Goal: Task Accomplishment & Management: Complete application form

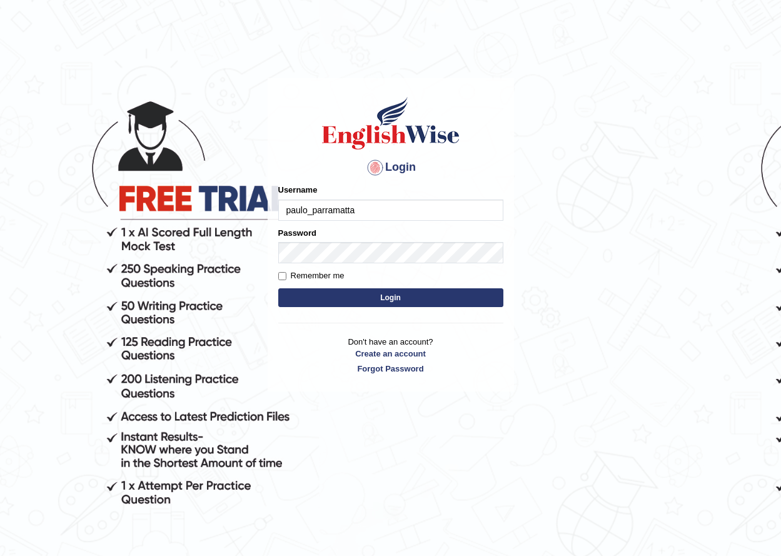
type input "paulo_parramatta"
click at [425, 292] on button "Login" at bounding box center [390, 297] width 225 height 19
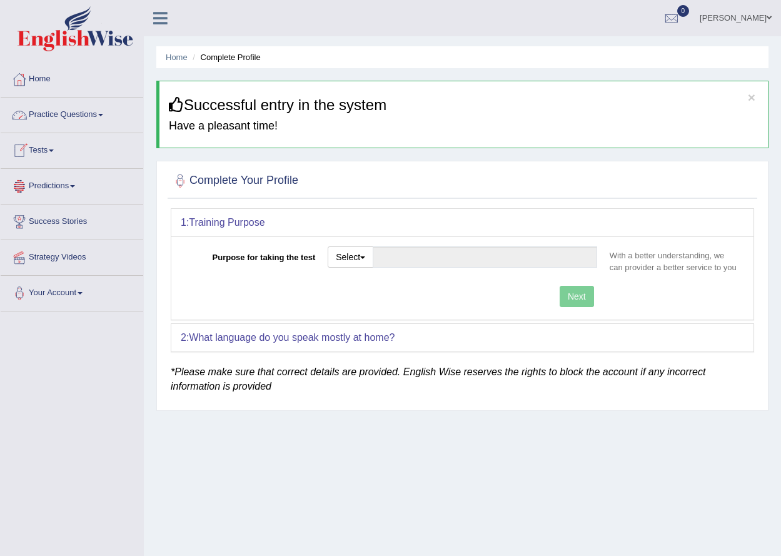
click at [96, 113] on link "Practice Questions" at bounding box center [72, 113] width 143 height 31
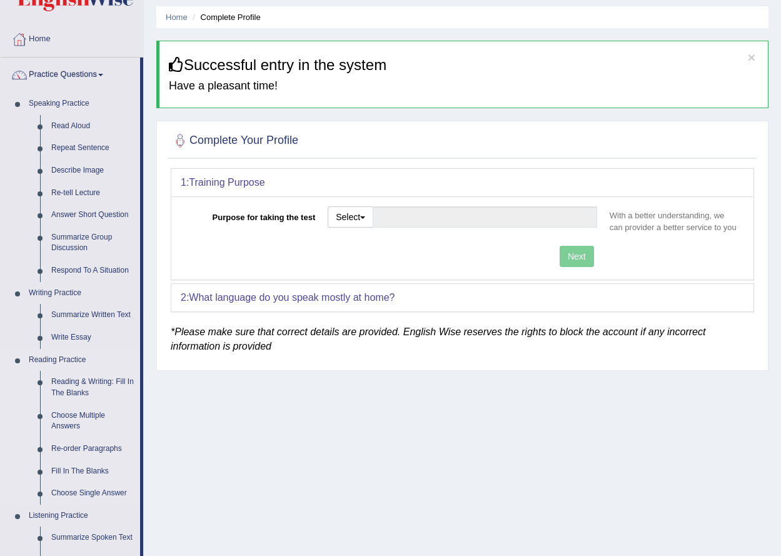
scroll to position [63, 0]
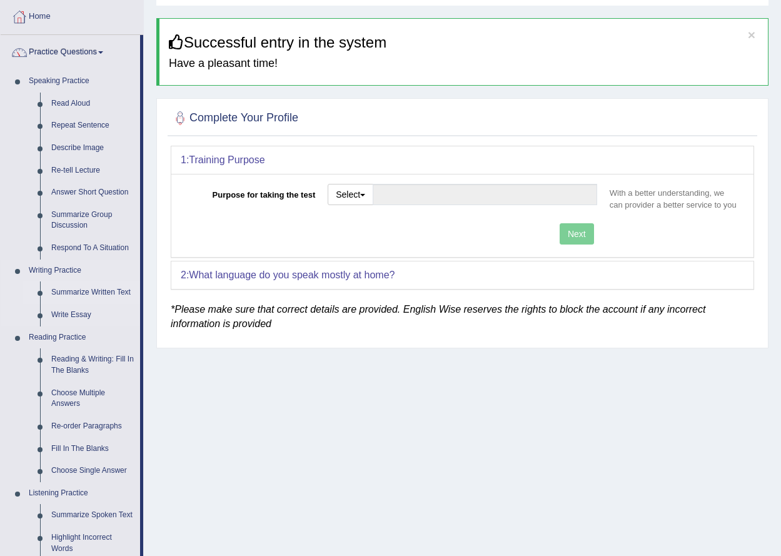
click at [99, 289] on link "Summarize Written Text" at bounding box center [93, 292] width 94 height 23
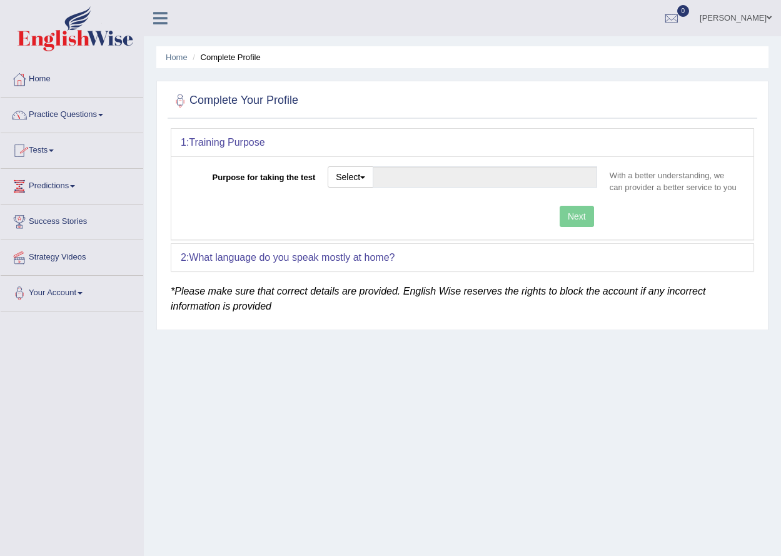
click at [79, 113] on link "Practice Questions" at bounding box center [72, 113] width 143 height 31
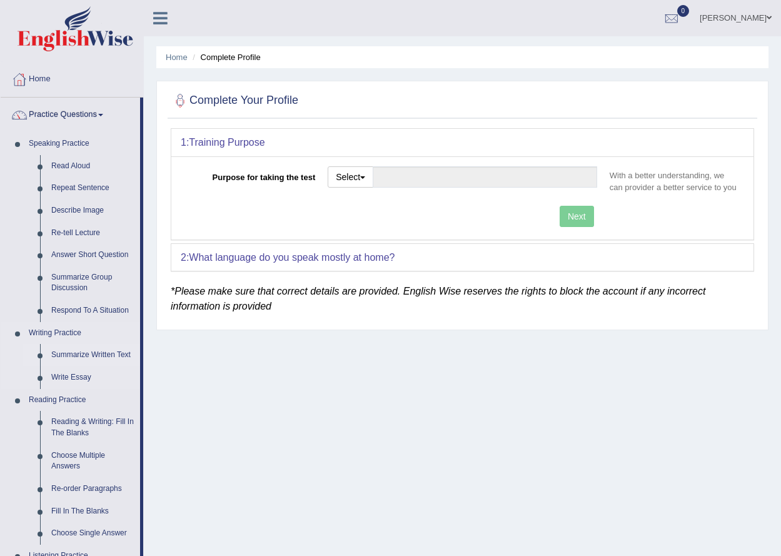
click at [93, 353] on link "Summarize Written Text" at bounding box center [93, 355] width 94 height 23
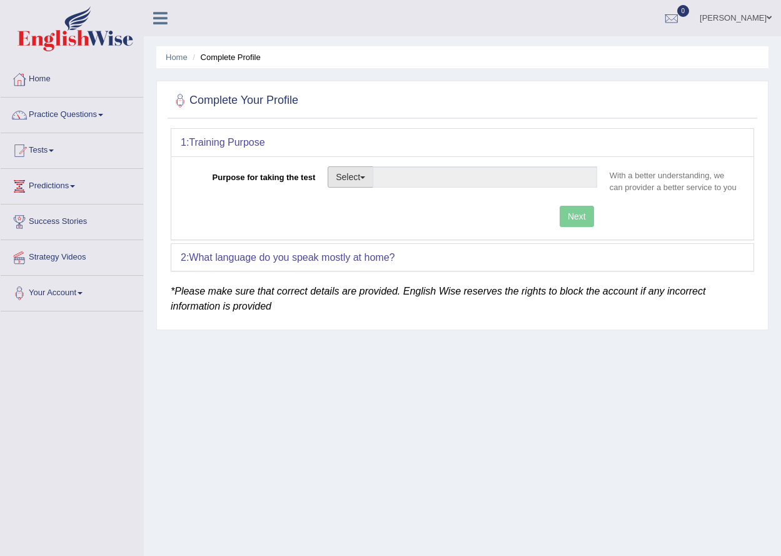
click at [359, 174] on button "Select" at bounding box center [351, 176] width 46 height 21
click at [372, 218] on link "Permanent Residency" at bounding box center [383, 220] width 111 height 16
type input "Permanent Residency"
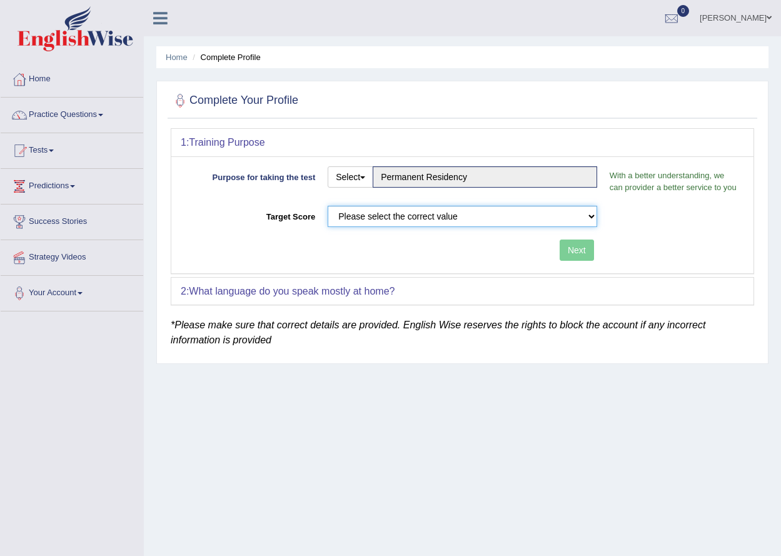
click at [489, 219] on select "Please select the correct value 50 (6 bands) 58 (6.5 bands) 65 (7 bands) 79 (8 …" at bounding box center [462, 216] width 269 height 21
select select "50"
click at [328, 206] on select "Please select the correct value 50 (6 bands) 58 (6.5 bands) 65 (7 bands) 79 (8 …" at bounding box center [462, 216] width 269 height 21
click at [582, 245] on button "Next" at bounding box center [576, 249] width 34 height 21
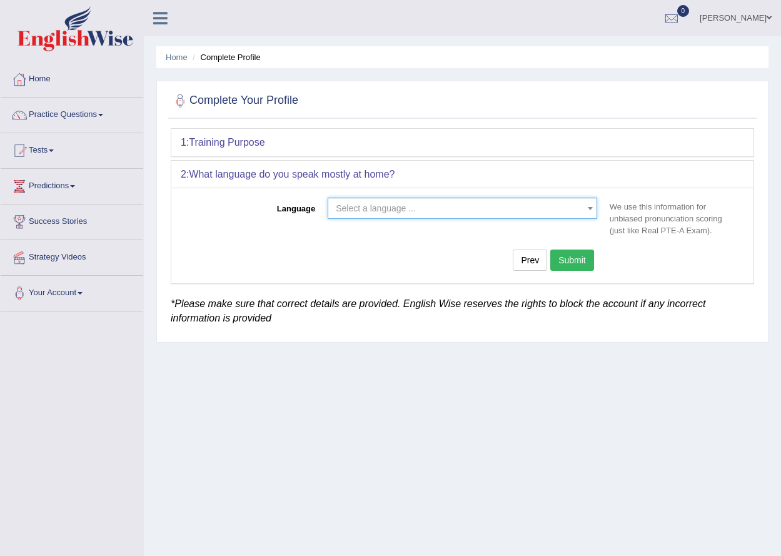
click at [379, 207] on span "Select a language ..." at bounding box center [376, 208] width 80 height 10
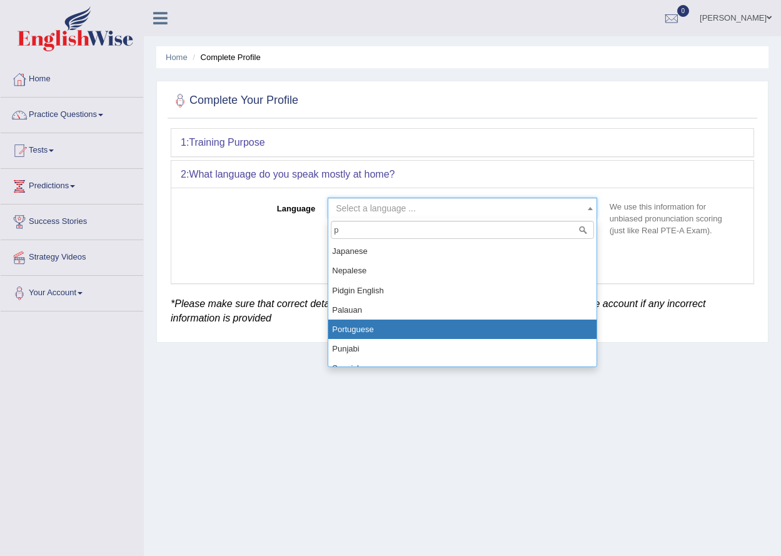
type input "p"
select select "Portuguese"
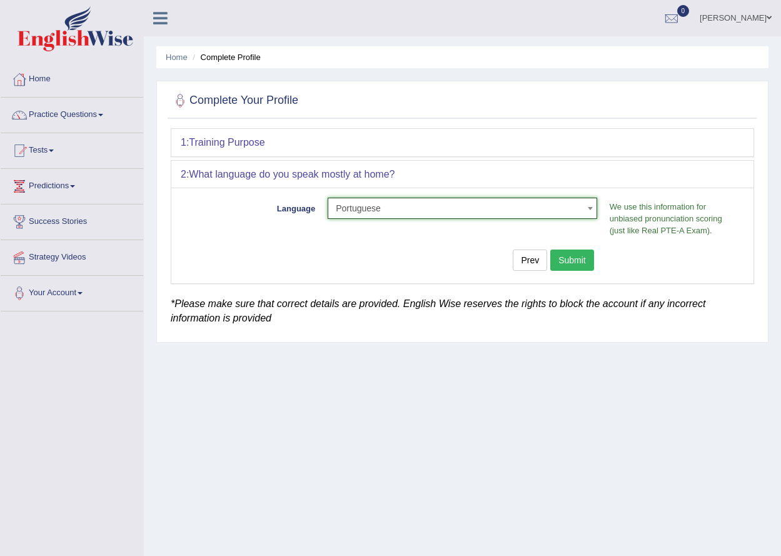
click at [581, 259] on button "Submit" at bounding box center [572, 259] width 44 height 21
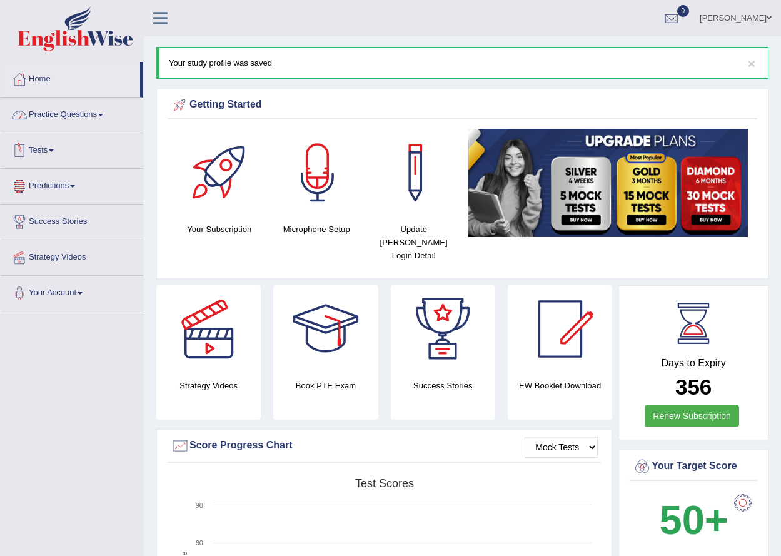
click at [78, 115] on link "Practice Questions" at bounding box center [72, 113] width 143 height 31
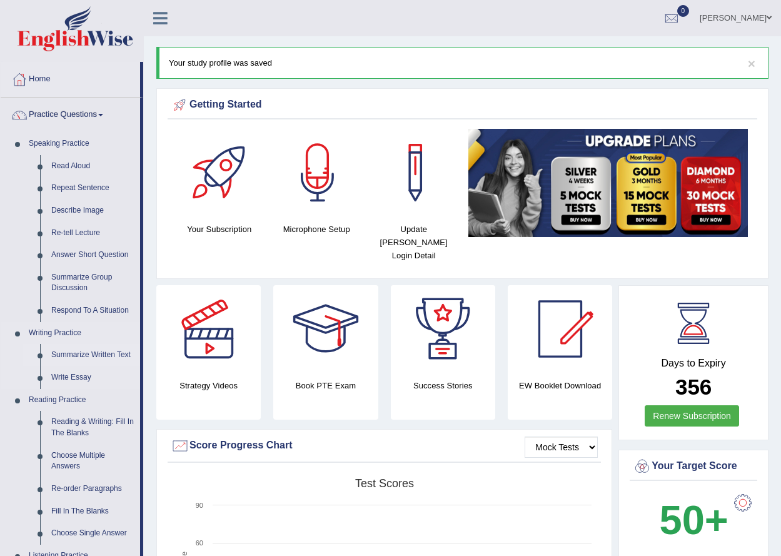
click at [84, 355] on link "Summarize Written Text" at bounding box center [93, 355] width 94 height 23
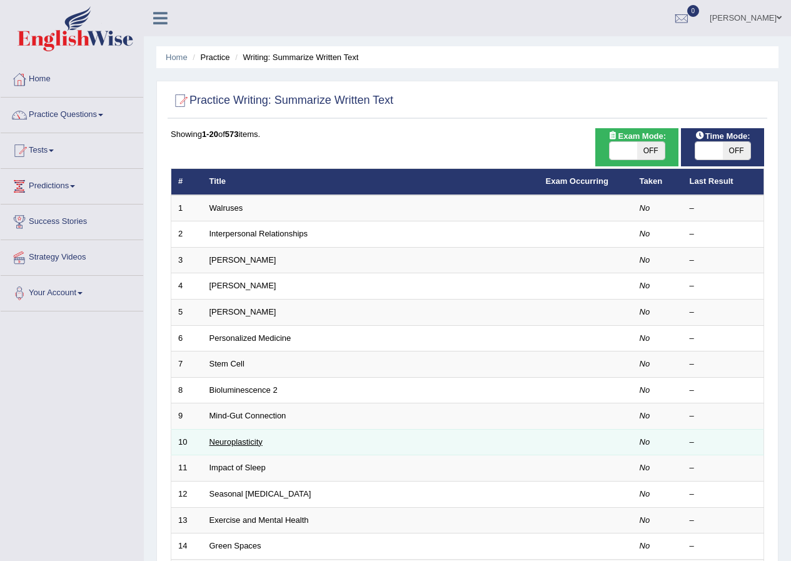
click at [241, 445] on link "Neuroplasticity" at bounding box center [235, 441] width 53 height 9
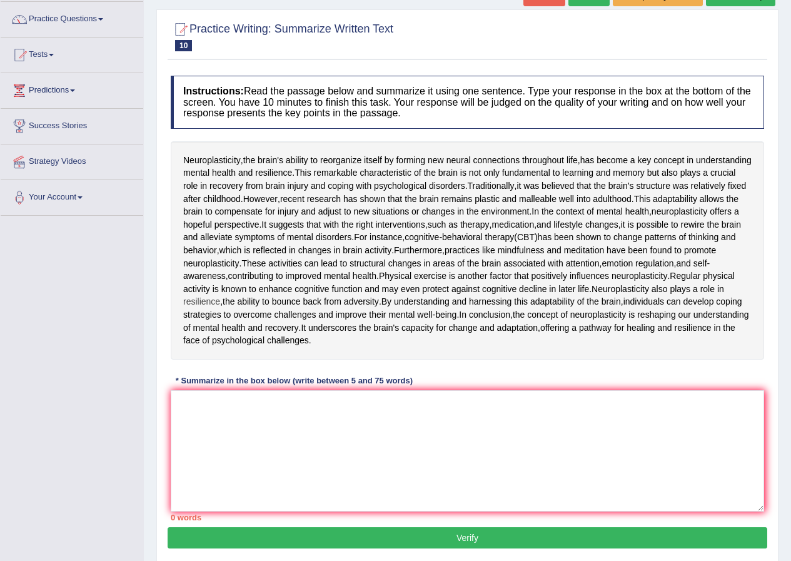
scroll to position [125, 0]
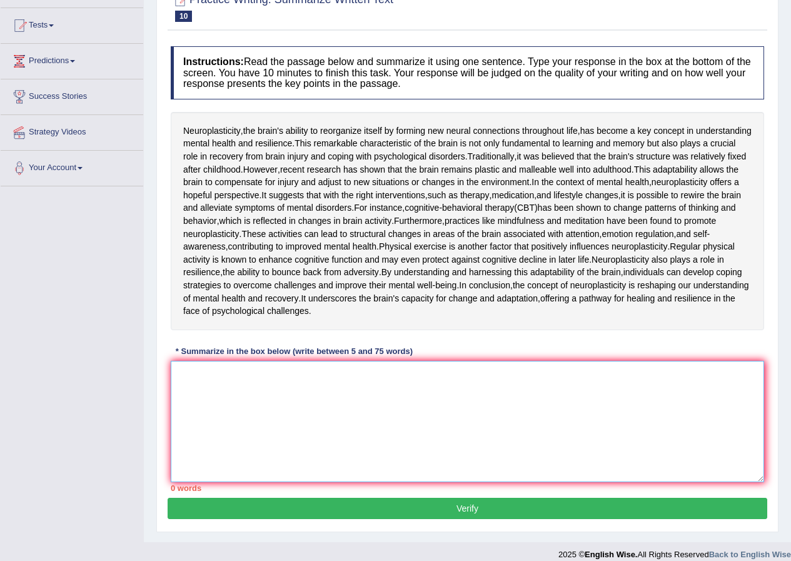
click at [286, 482] on textarea at bounding box center [467, 421] width 593 height 121
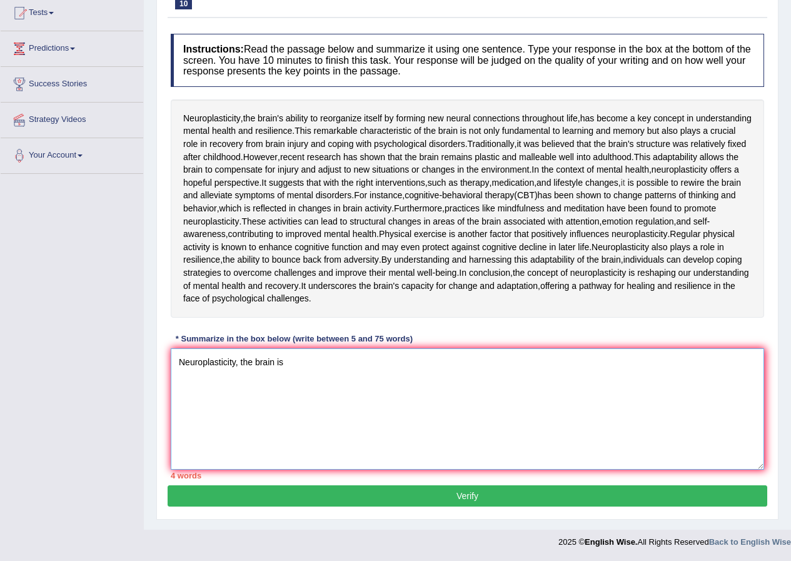
scroll to position [240, 0]
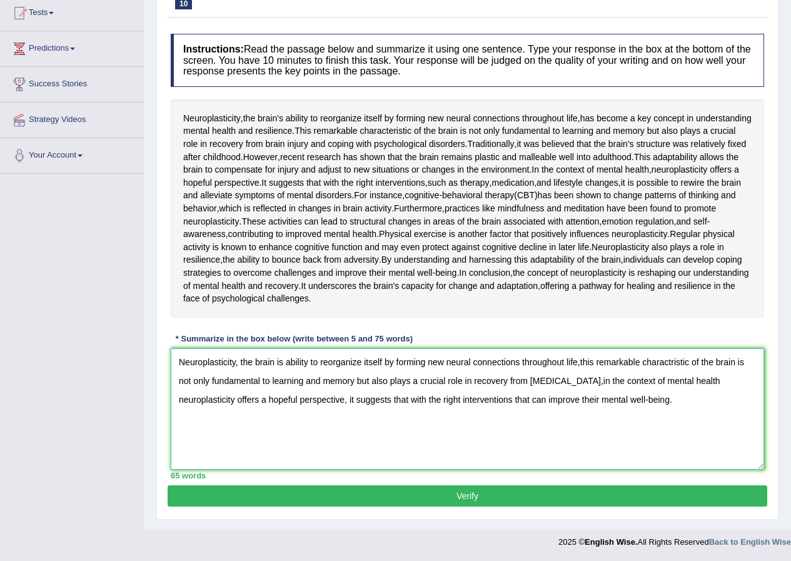
type textarea "Neuroplasticity, the brain is ability to reorganize itself by forming new neura…"
click at [456, 494] on button "Verify" at bounding box center [467, 495] width 599 height 21
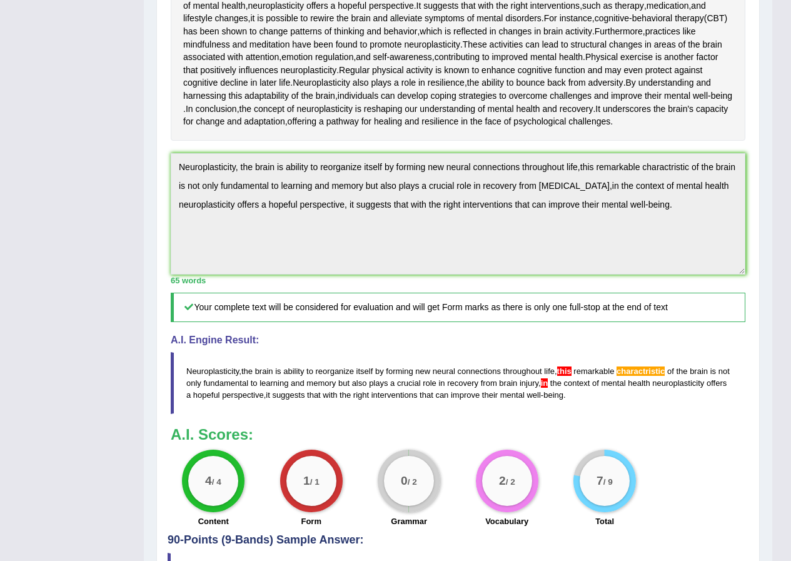
scroll to position [445, 0]
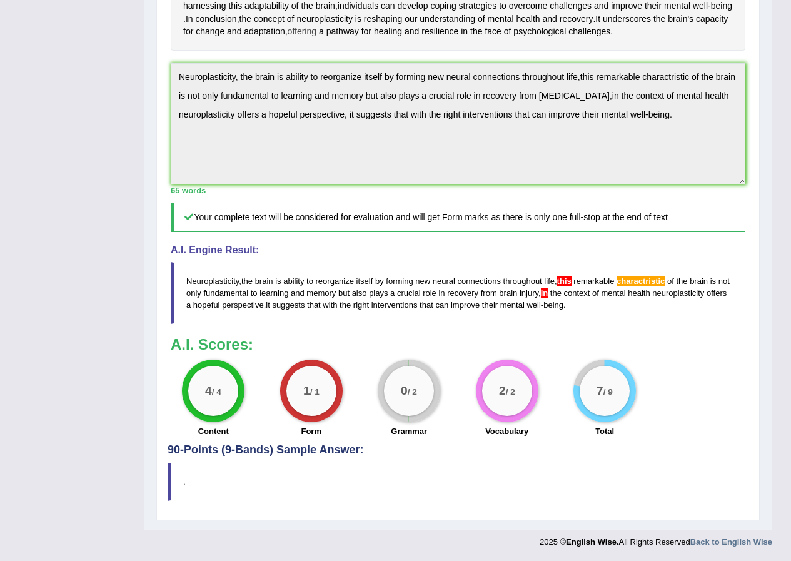
click at [748, 213] on div "Instructions: Read the passage below and summarize it using one sentence. Type …" at bounding box center [458, 102] width 581 height 683
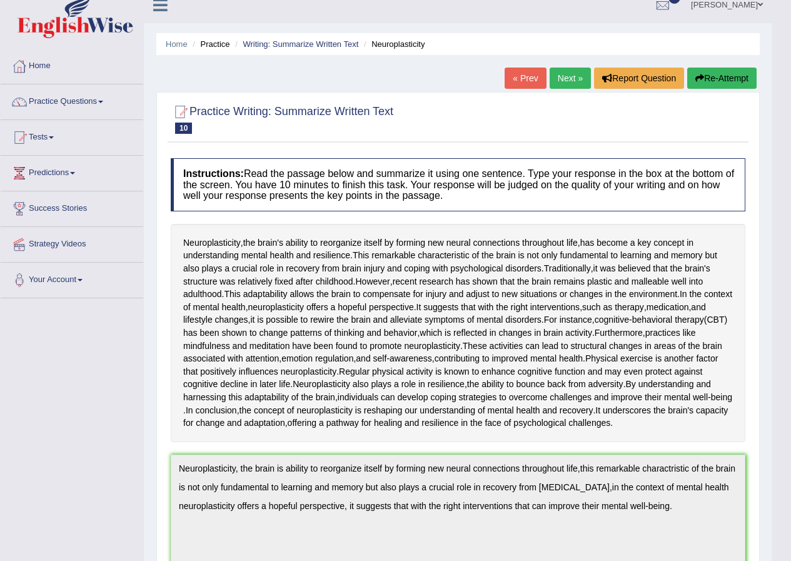
scroll to position [8, 0]
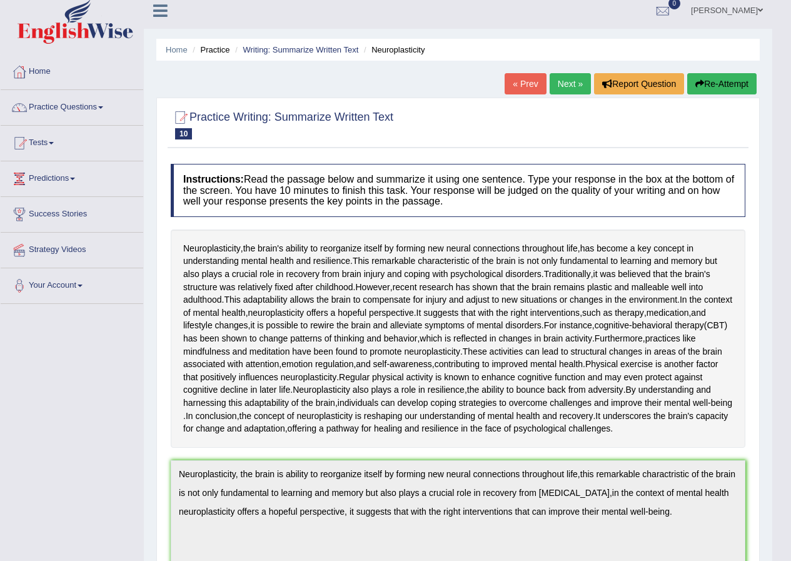
click at [729, 76] on button "Re-Attempt" at bounding box center [721, 83] width 69 height 21
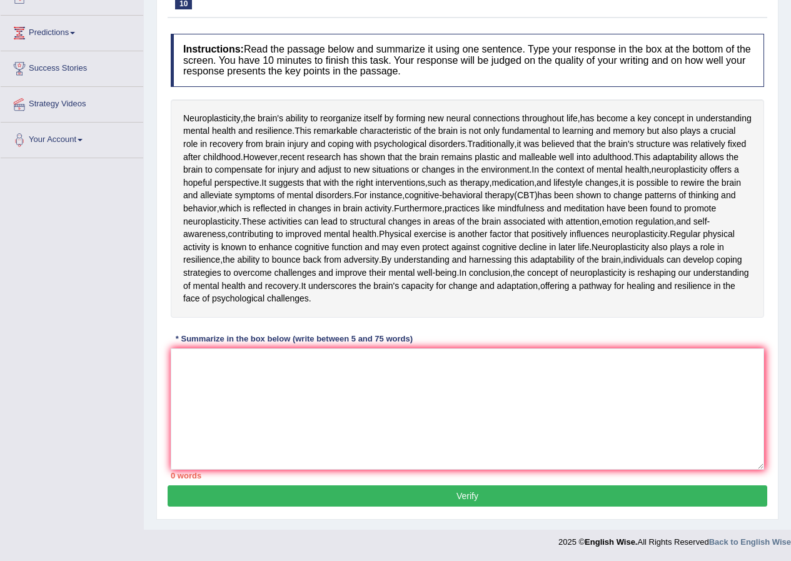
scroll to position [256, 0]
paste textarea "Neuroplasticity, the brain is ability to reorganize itself by forming new neura…"
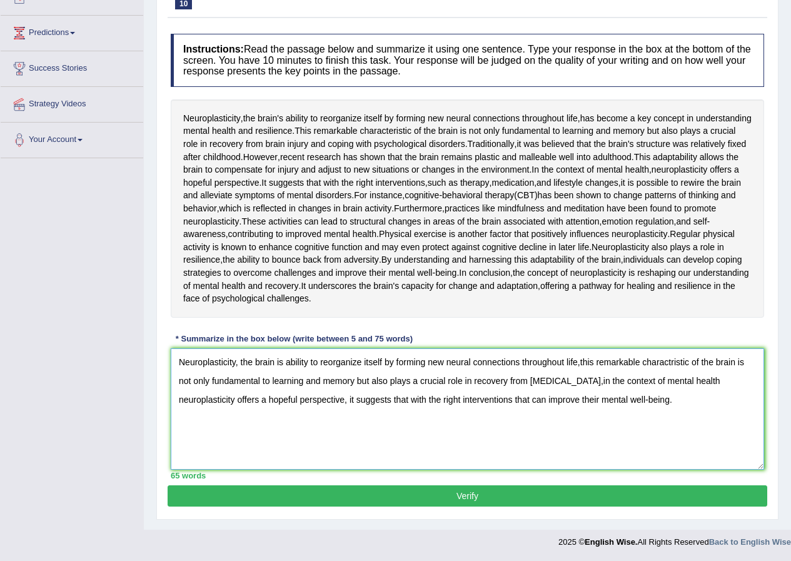
click at [580, 361] on textarea "Neuroplasticity, the brain is ability to reorganize itself by forming new neura…" at bounding box center [467, 408] width 593 height 121
click at [576, 384] on textarea "Neuroplasticity, the brain is ability to reorganize itself by forming new neura…" at bounding box center [467, 408] width 593 height 121
drag, startPoint x: 693, startPoint y: 364, endPoint x: 649, endPoint y: 369, distance: 43.5
click at [649, 369] on textarea "Neuroplasticity, the brain is ability to reorganize itself by forming new neura…" at bounding box center [467, 408] width 593 height 121
click at [575, 382] on textarea "Neuroplasticity, the brain is ability to reorganize itself by forming new neura…" at bounding box center [467, 408] width 593 height 121
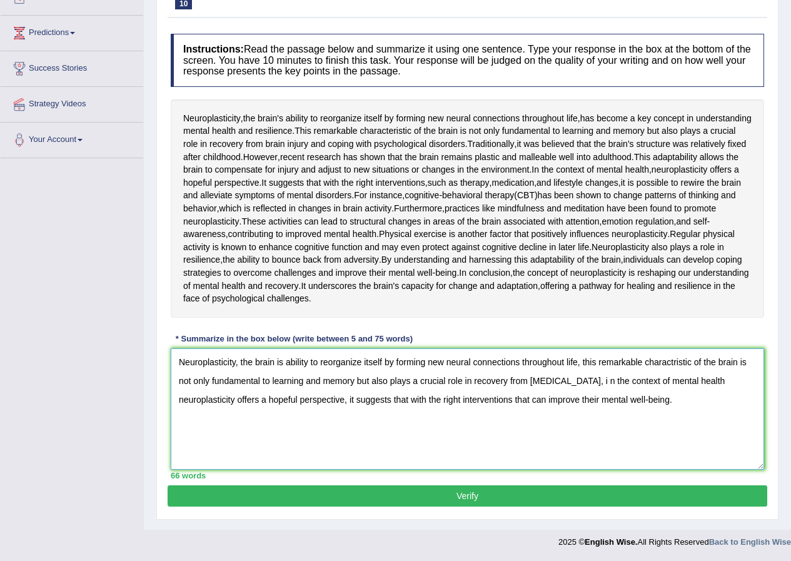
click at [583, 381] on textarea "Neuroplasticity, the brain is ability to reorganize itself by forming new neura…" at bounding box center [467, 408] width 593 height 121
drag, startPoint x: 692, startPoint y: 363, endPoint x: 646, endPoint y: 362, distance: 45.6
click at [646, 362] on textarea "Neuroplasticity, the brain is ability to reorganize itself by forming new neura…" at bounding box center [467, 408] width 593 height 121
type textarea "Neuroplasticity, the brain is ability to reorganize itself by forming new neura…"
click at [443, 499] on button "Verify" at bounding box center [467, 495] width 599 height 21
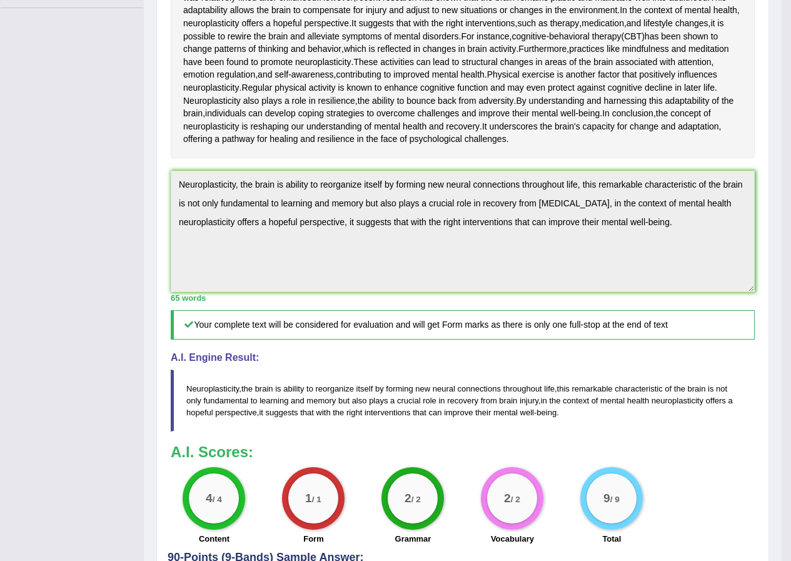
scroll to position [489, 0]
